Goal: Task Accomplishment & Management: Manage account settings

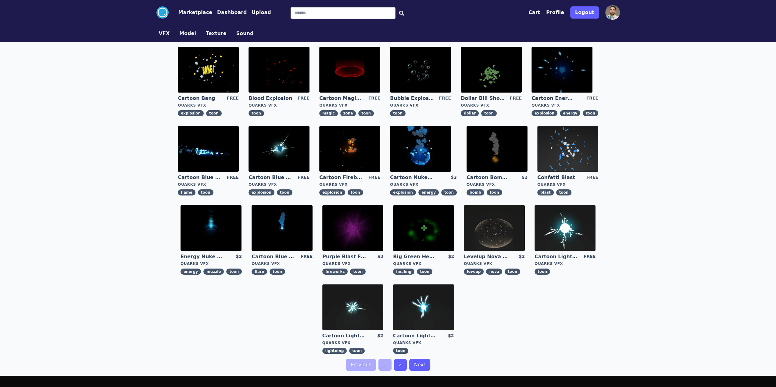
click at [561, 14] on button "Profile" at bounding box center [555, 12] width 18 height 7
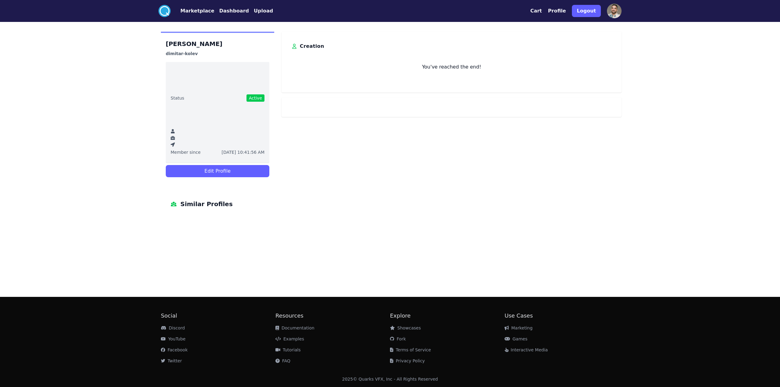
click at [619, 12] on img at bounding box center [614, 11] width 15 height 15
click at [222, 13] on button "Dashboard" at bounding box center [234, 10] width 30 height 7
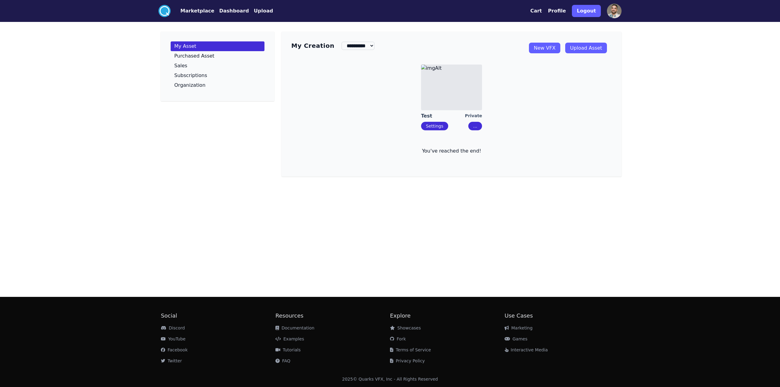
click at [476, 103] on img at bounding box center [451, 88] width 61 height 46
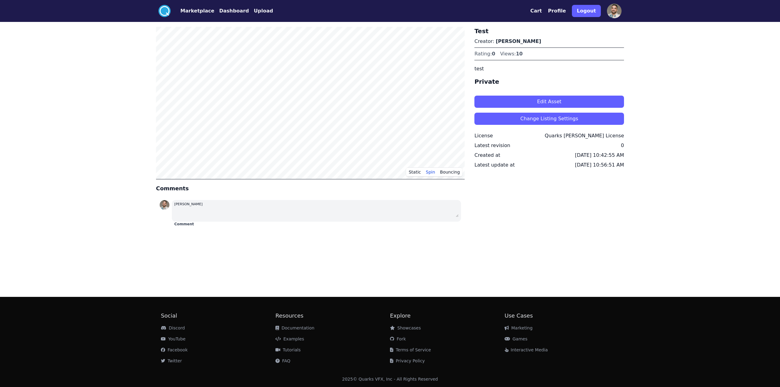
click at [579, 101] on button "Edit Asset" at bounding box center [550, 102] width 150 height 12
